Goal: Information Seeking & Learning: Learn about a topic

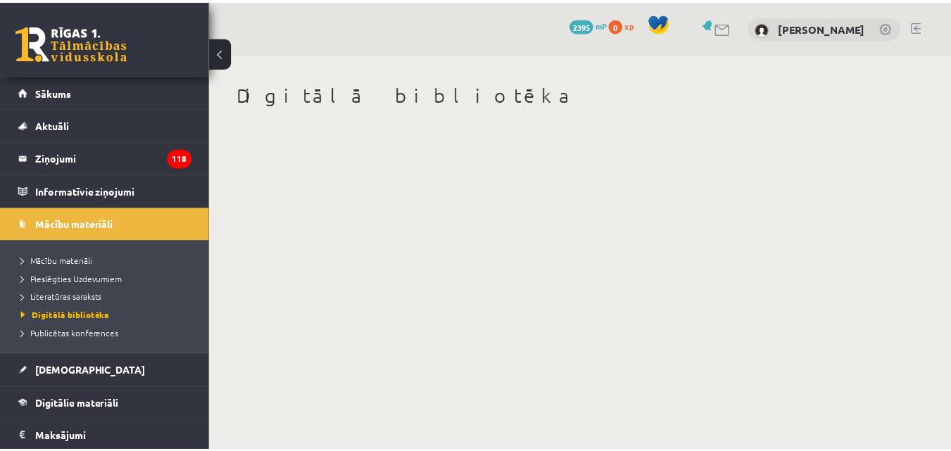
scroll to position [20, 0]
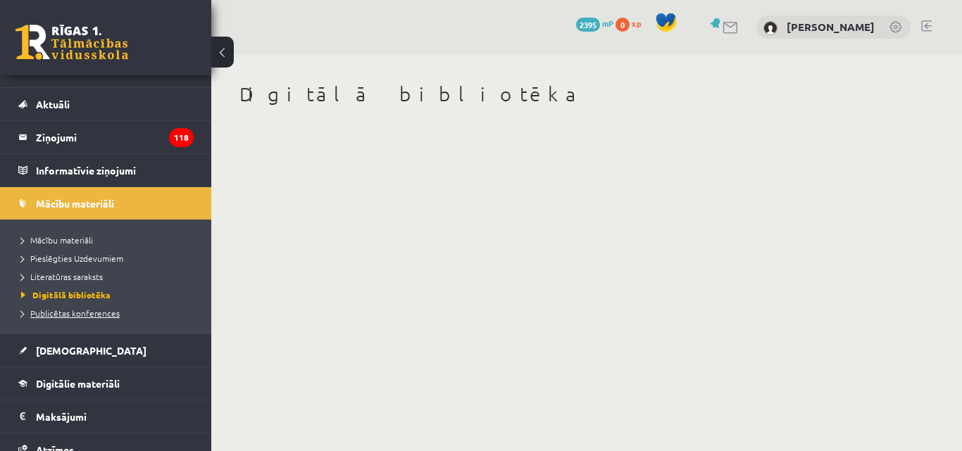
click at [65, 315] on span "Publicētas konferences" at bounding box center [70, 313] width 99 height 11
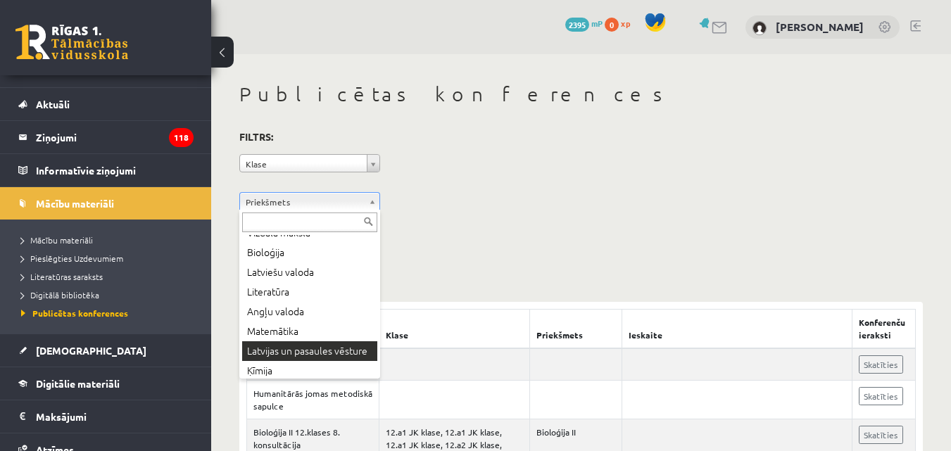
scroll to position [51, 0]
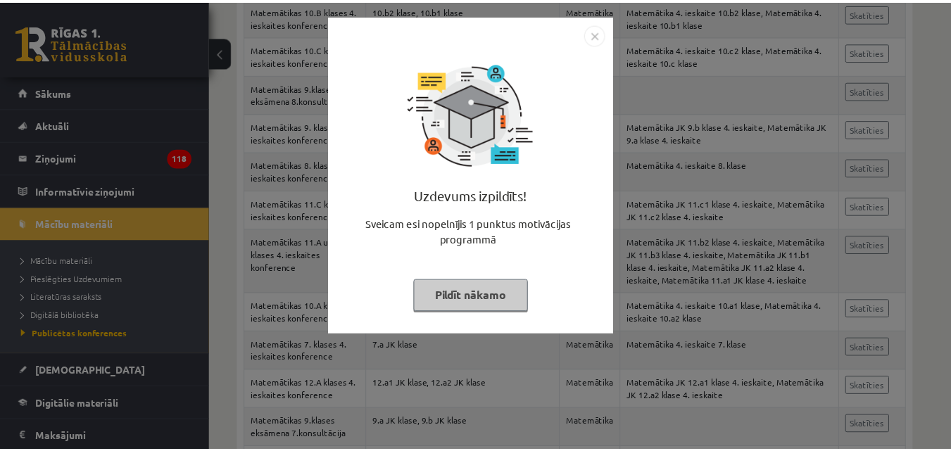
scroll to position [352, 0]
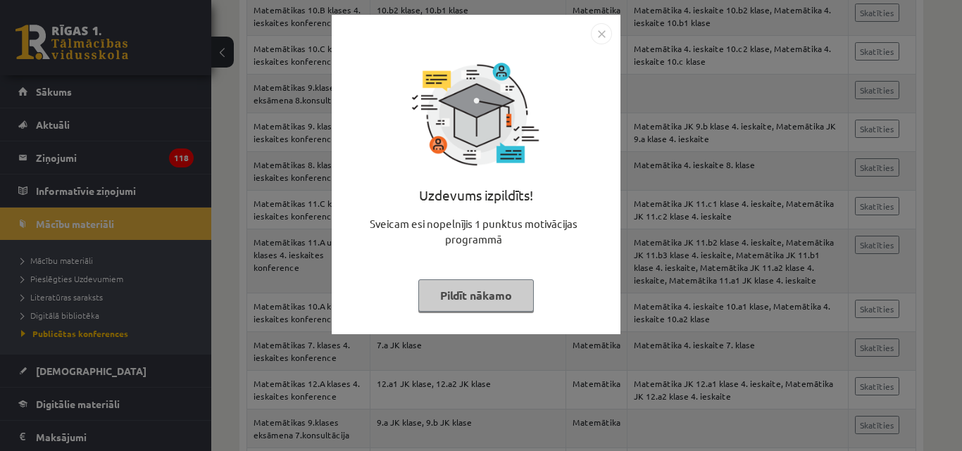
click at [604, 40] on img "Close" at bounding box center [601, 33] width 21 height 21
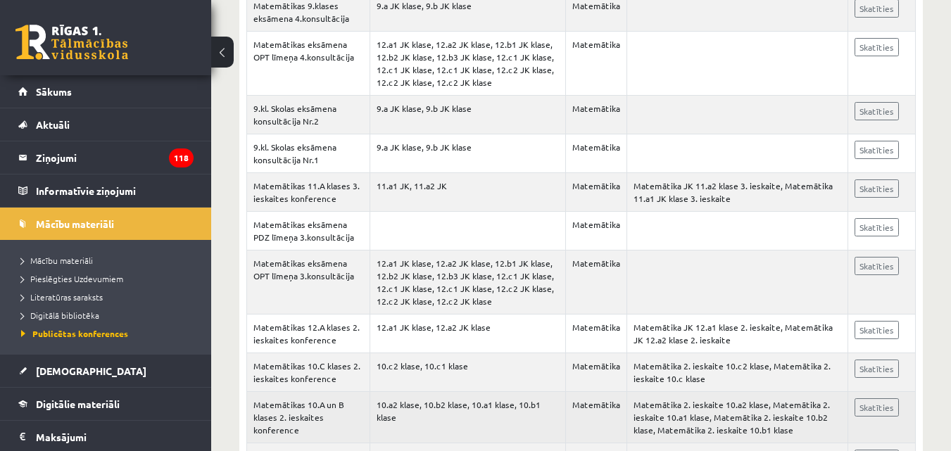
scroll to position [1921, 0]
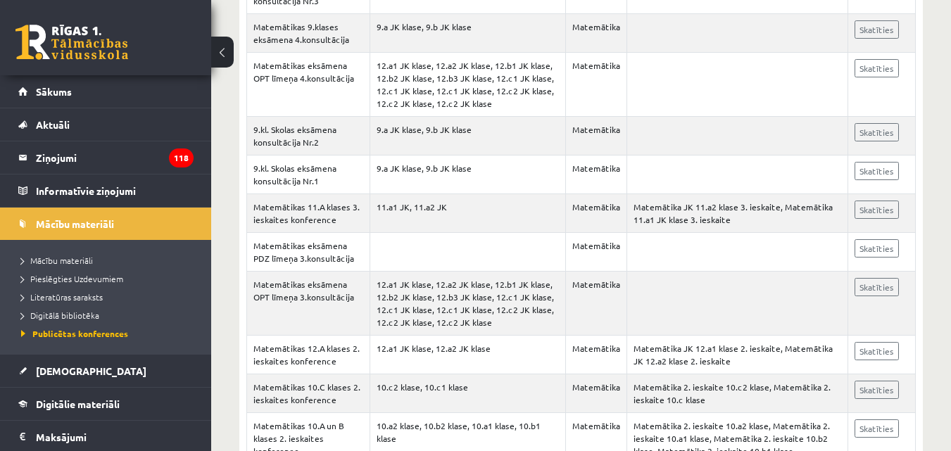
click at [885, 211] on link "Skatīties" at bounding box center [877, 210] width 44 height 18
